Goal: Find specific page/section: Find specific page/section

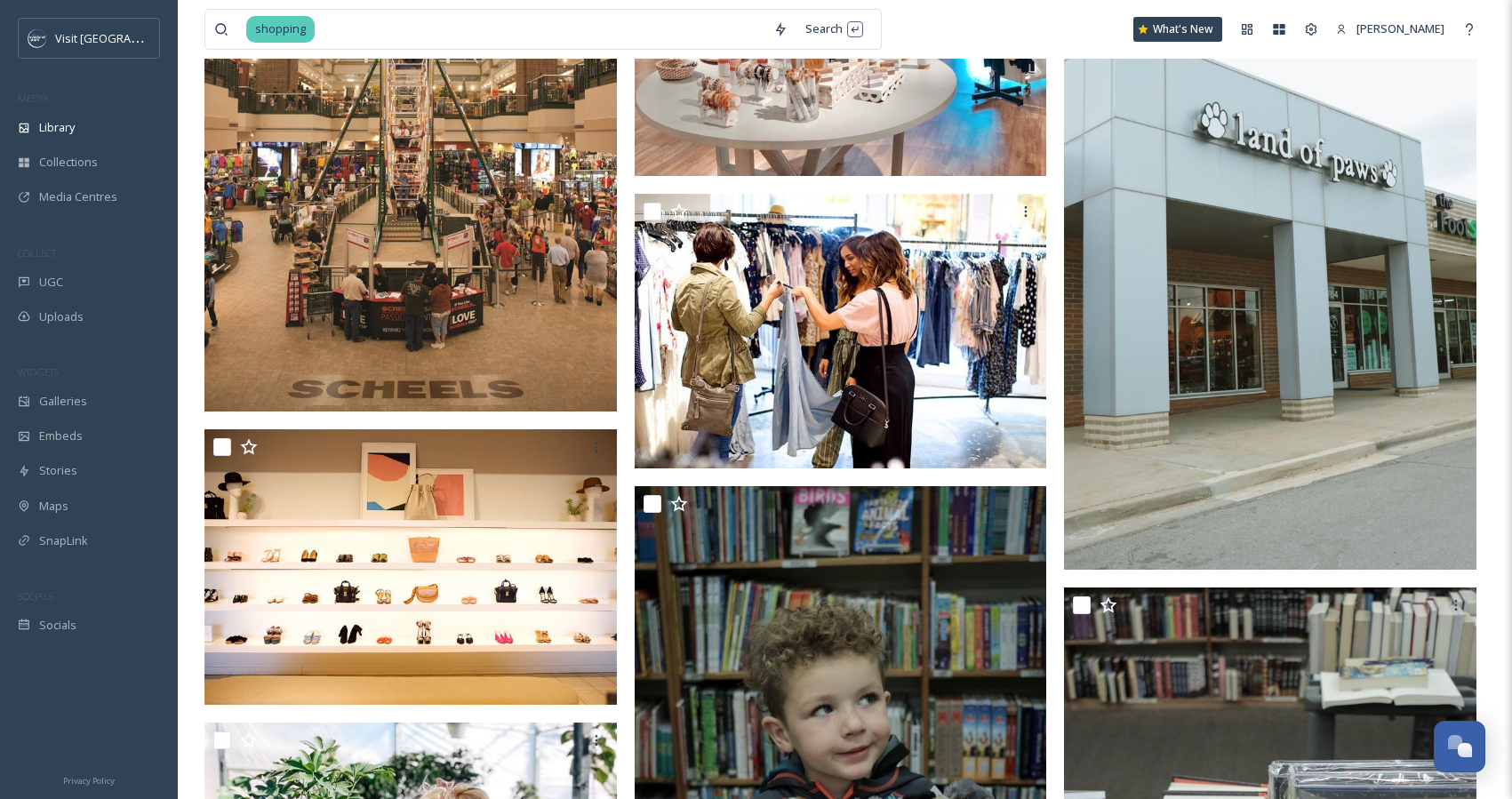
scroll to position [1490, 0]
click at [326, 32] on input at bounding box center [540, 30] width 448 height 39
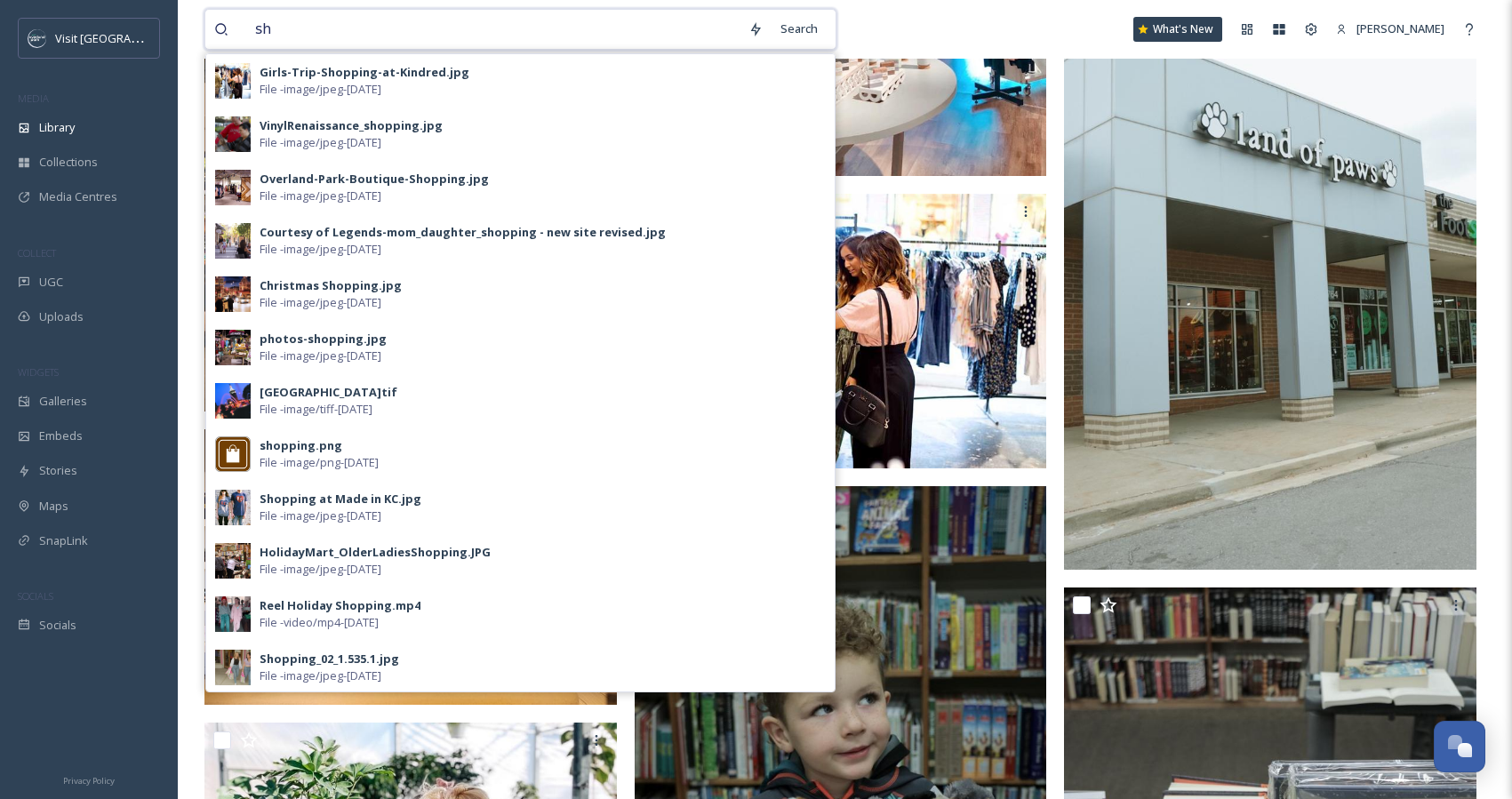
type input "s"
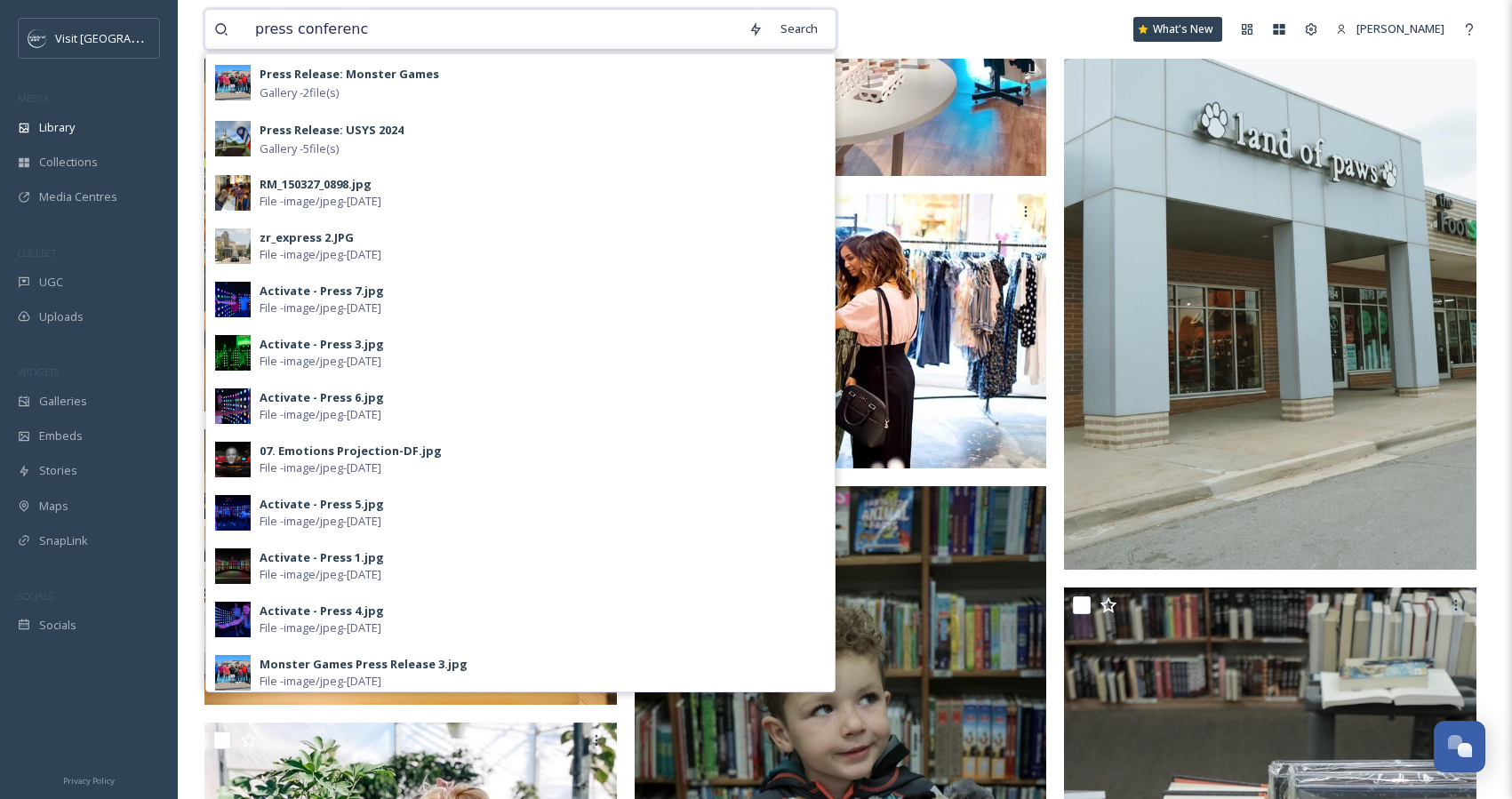
type input "press conference"
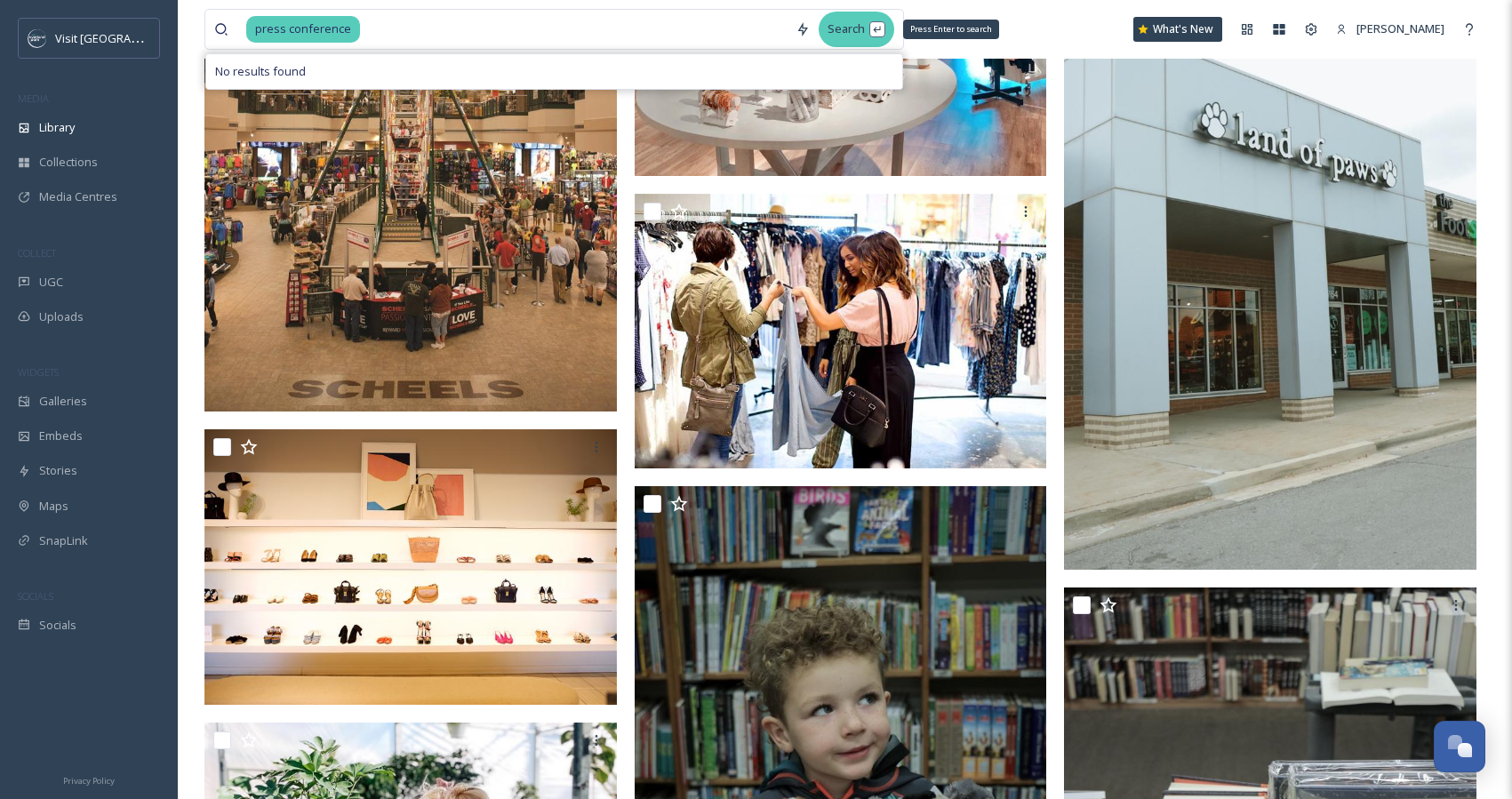
click at [868, 39] on div "Search Press Enter to search" at bounding box center [856, 29] width 76 height 34
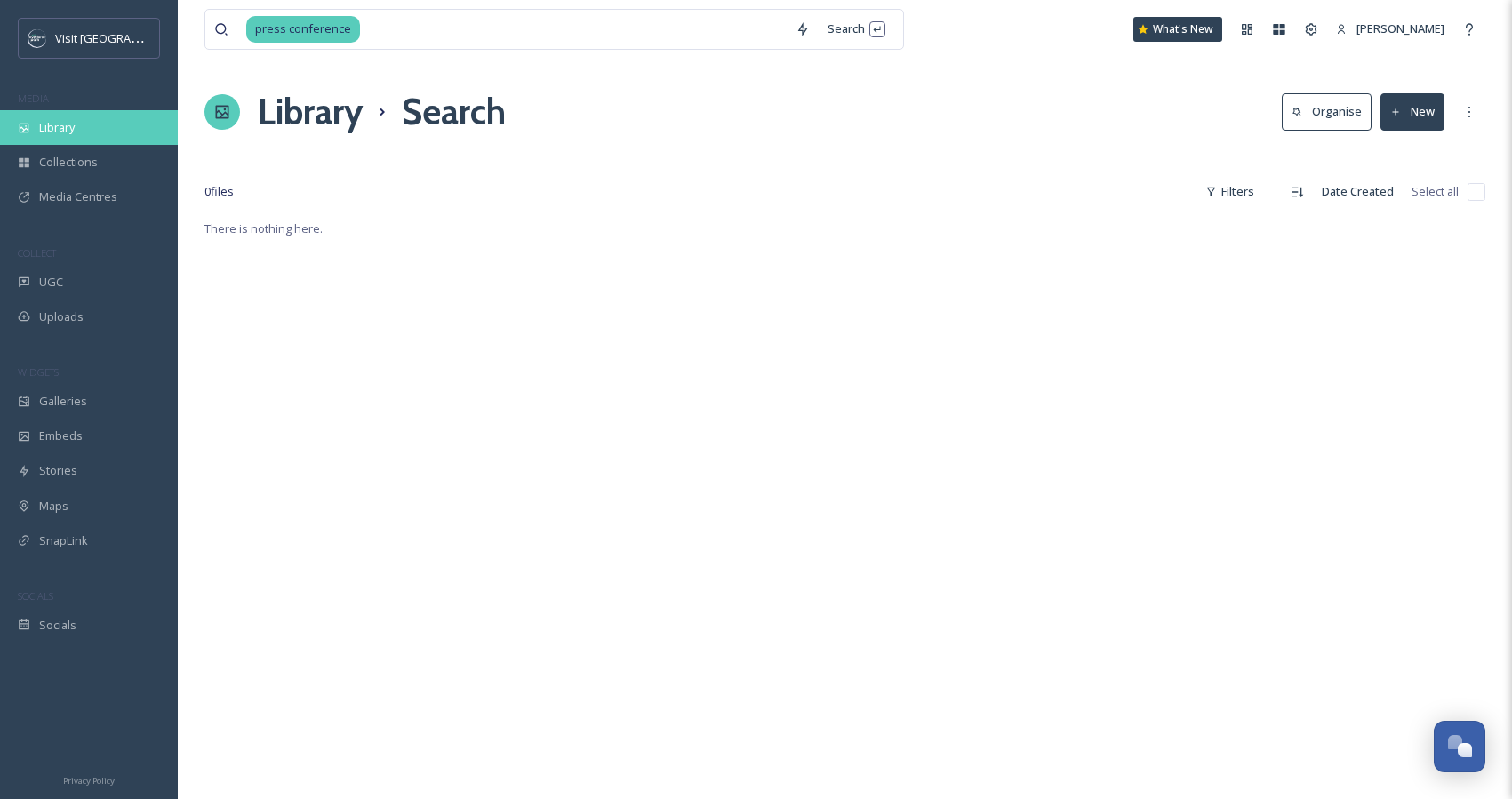
click at [70, 125] on span "Library" at bounding box center [57, 127] width 35 height 17
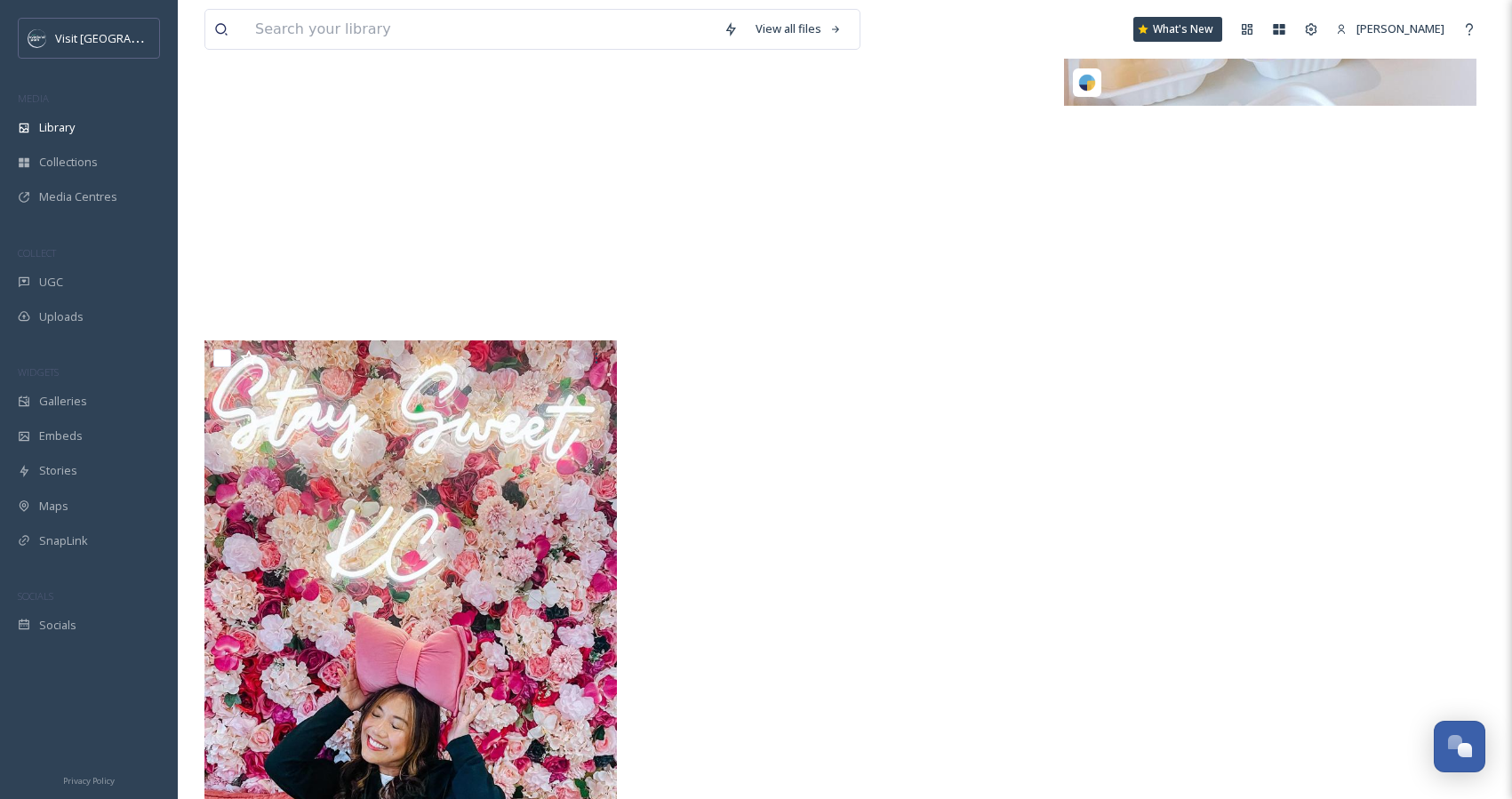
scroll to position [9763, 0]
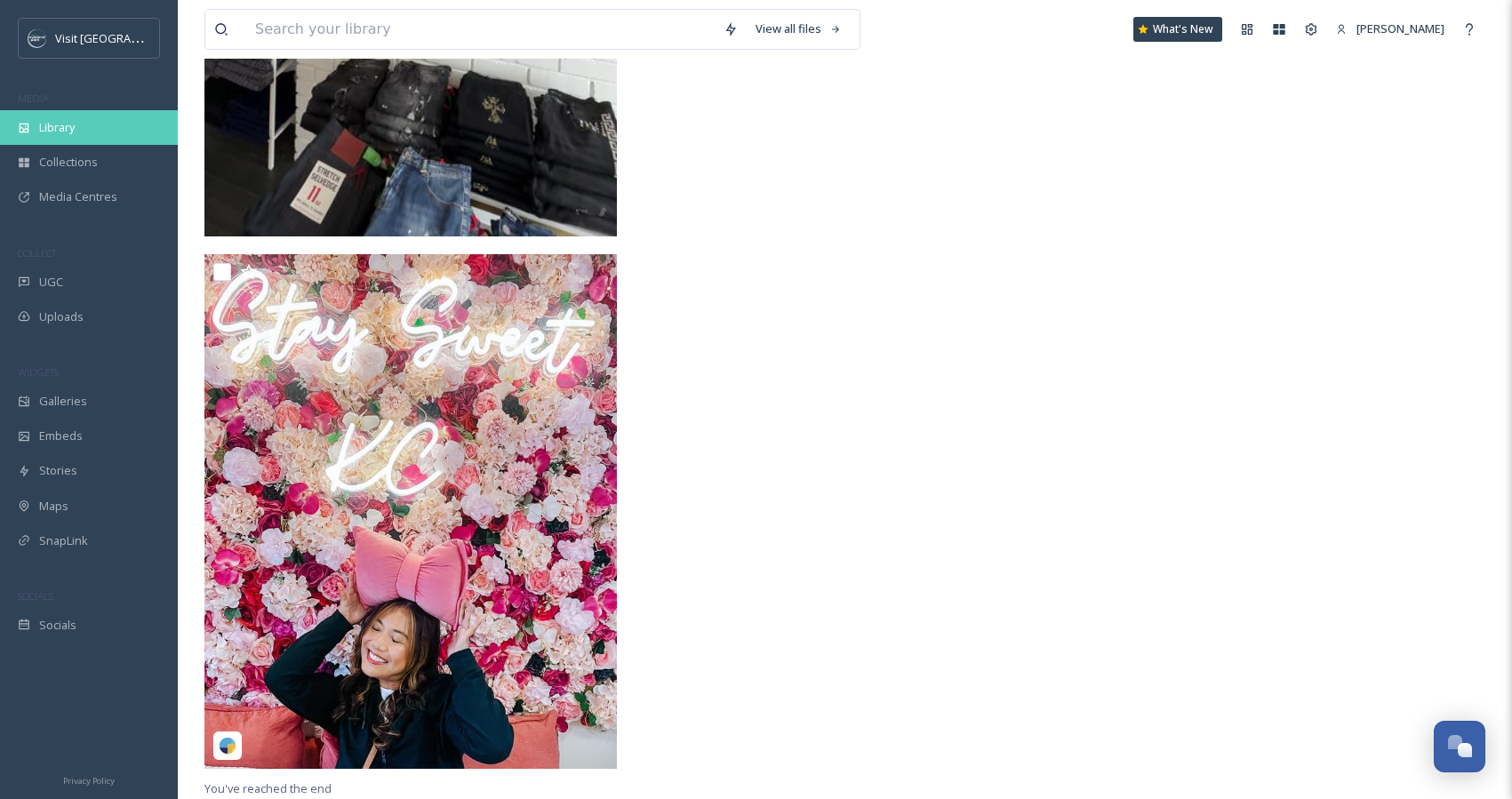
click at [75, 126] on span "Library" at bounding box center [57, 127] width 35 height 17
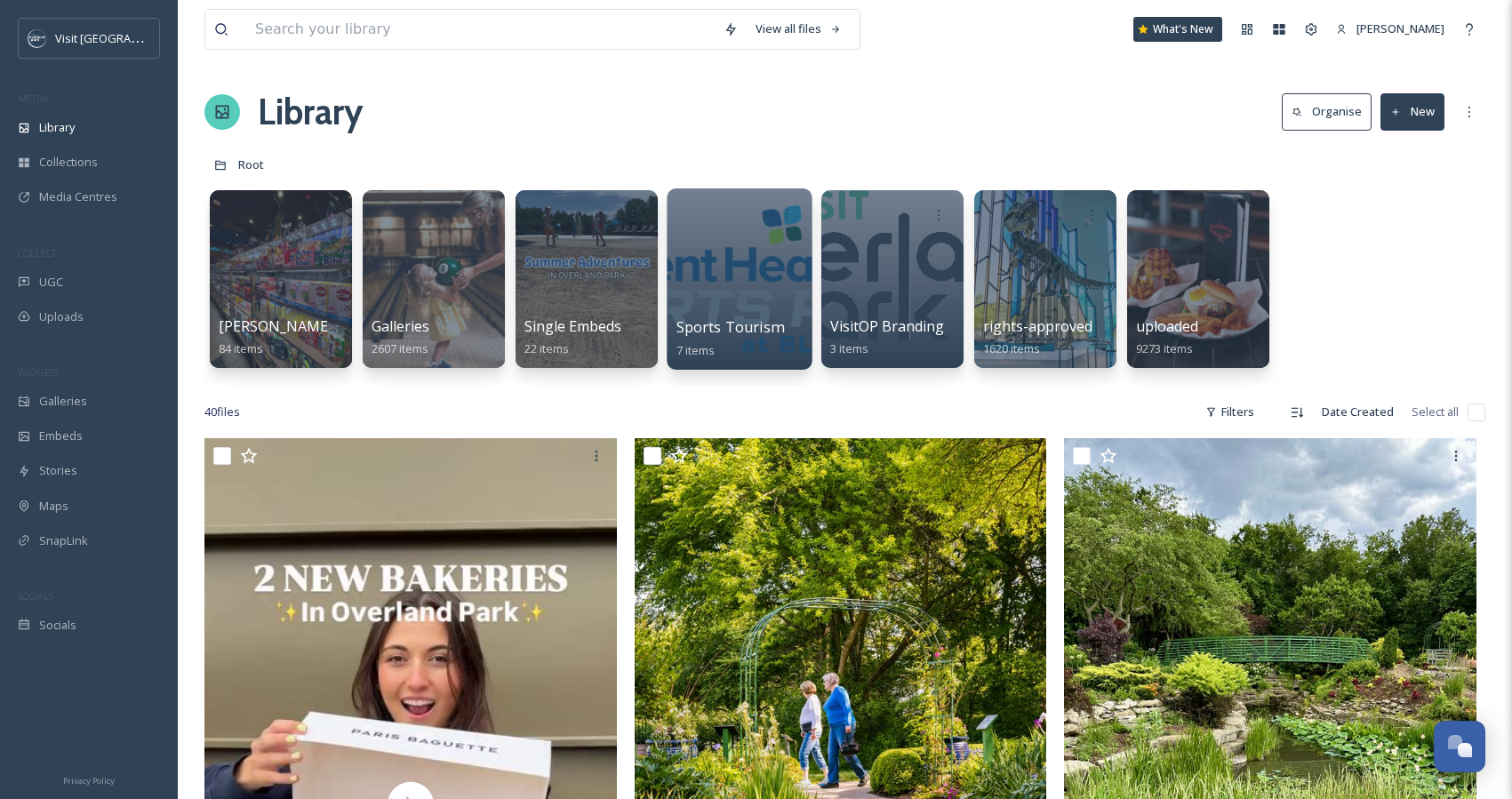
click at [735, 282] on div at bounding box center [739, 279] width 145 height 181
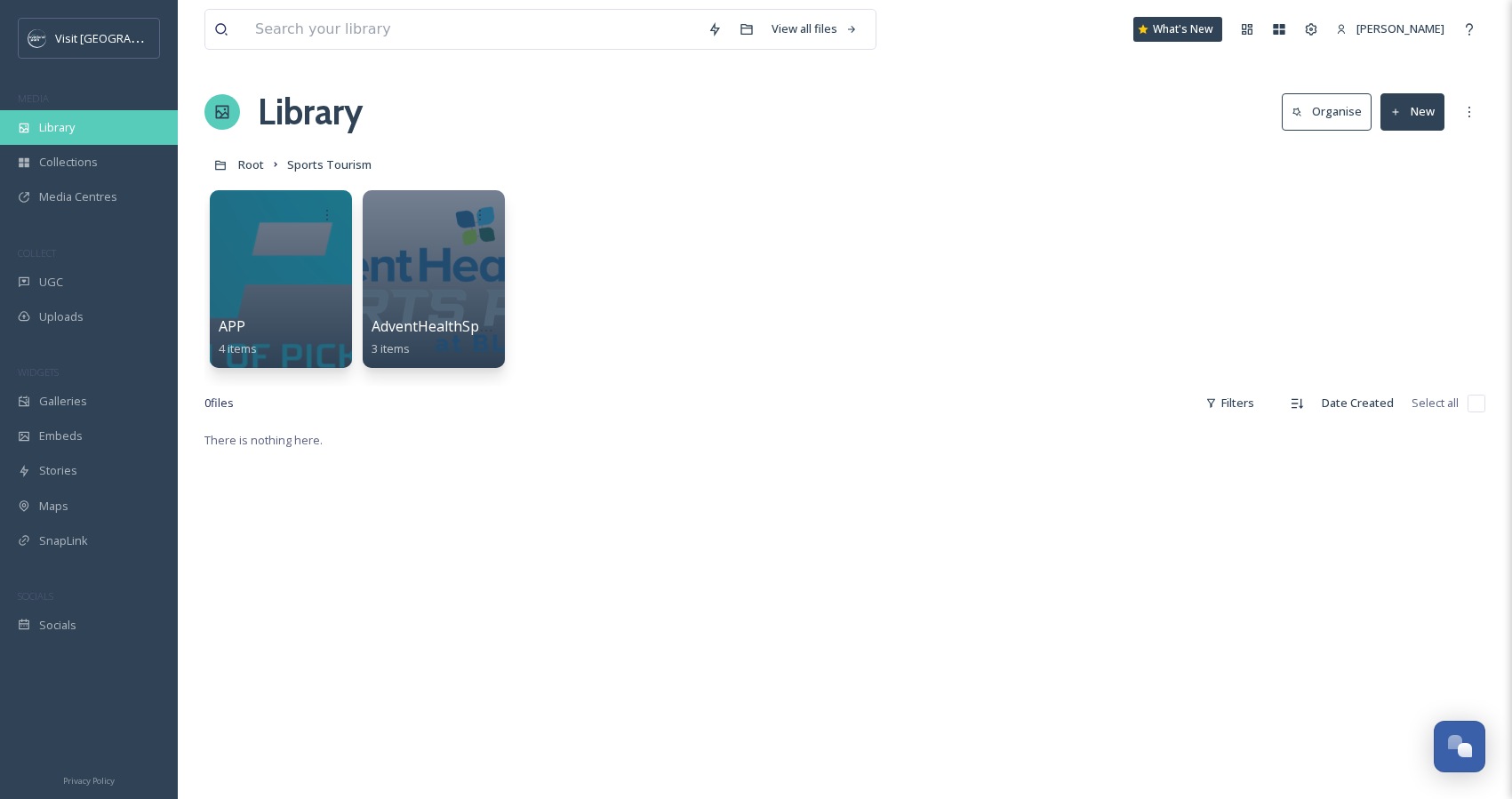
click at [93, 136] on div "Library" at bounding box center [89, 127] width 177 height 34
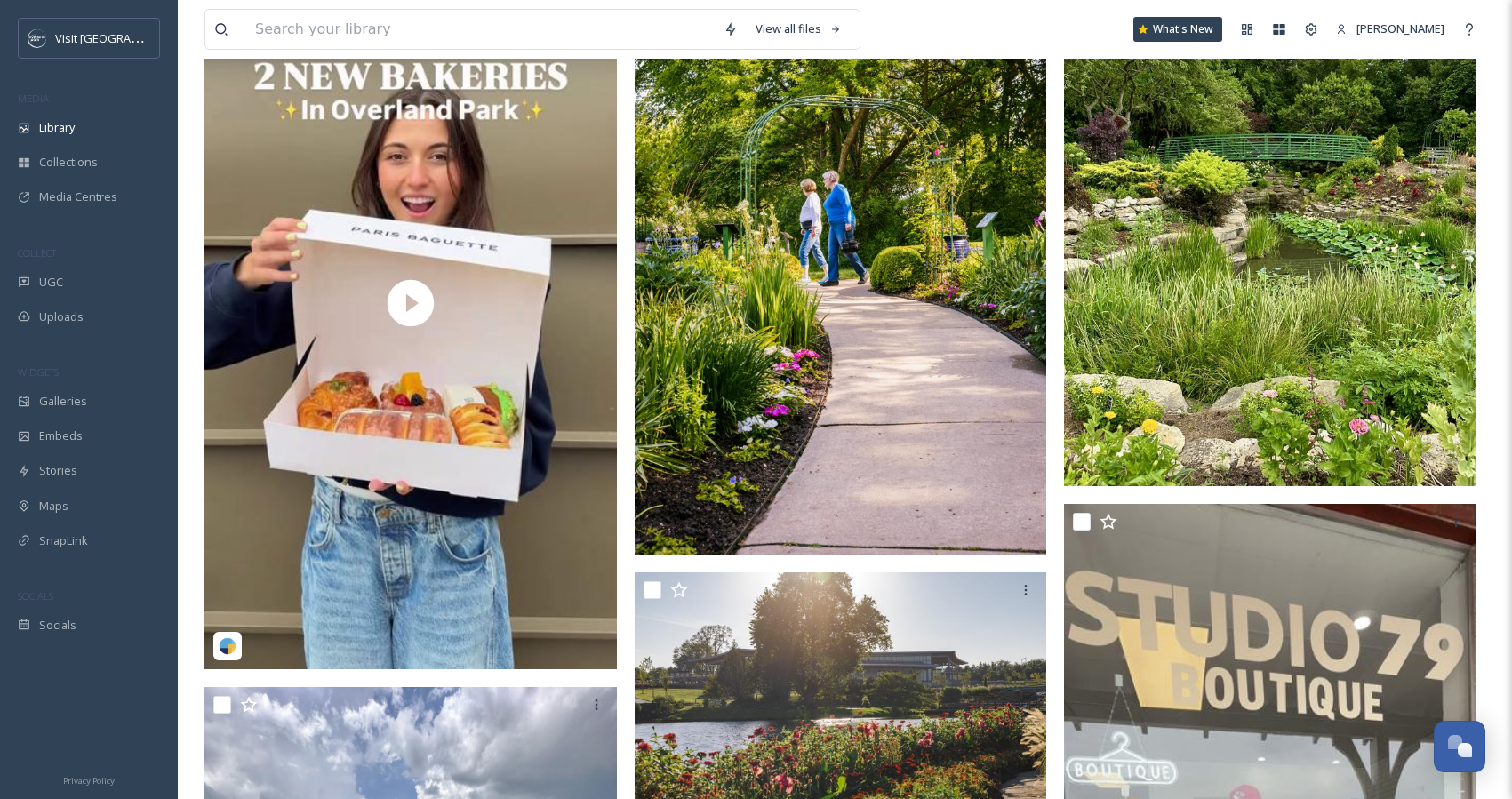
scroll to position [503, 0]
